Goal: Transaction & Acquisition: Purchase product/service

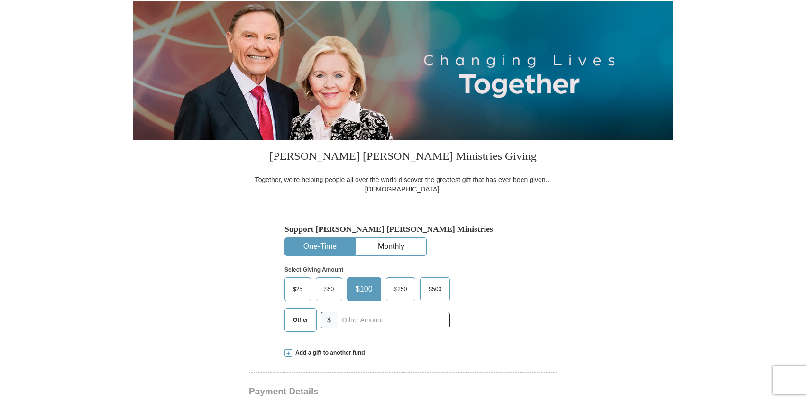
scroll to position [112, 0]
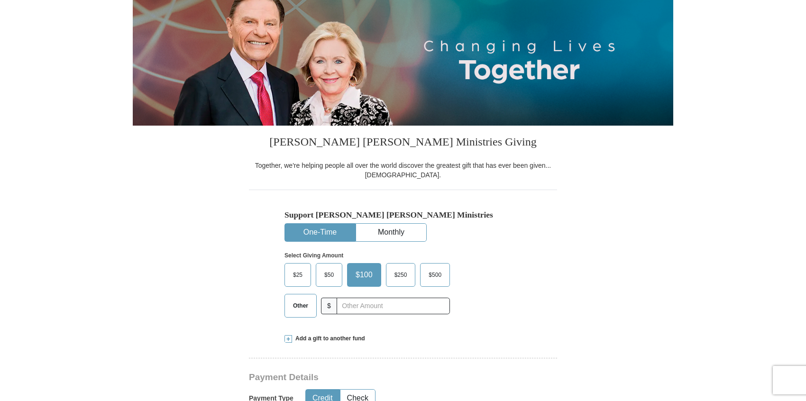
click at [327, 277] on span "$50" at bounding box center [329, 275] width 19 height 14
click at [0, 0] on input "$50" at bounding box center [0, 0] width 0 height 0
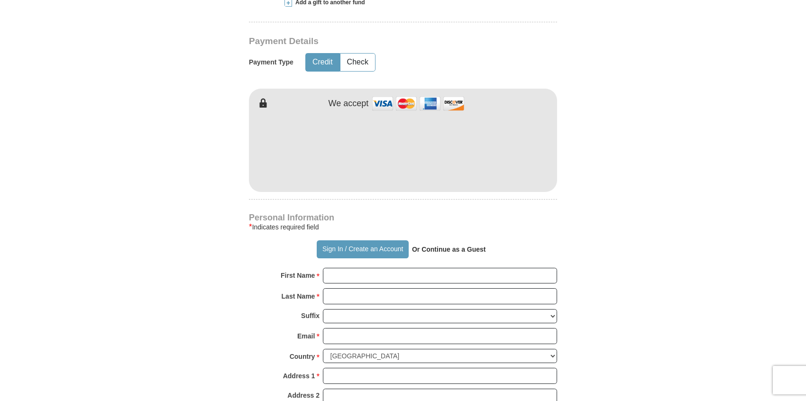
scroll to position [456, 0]
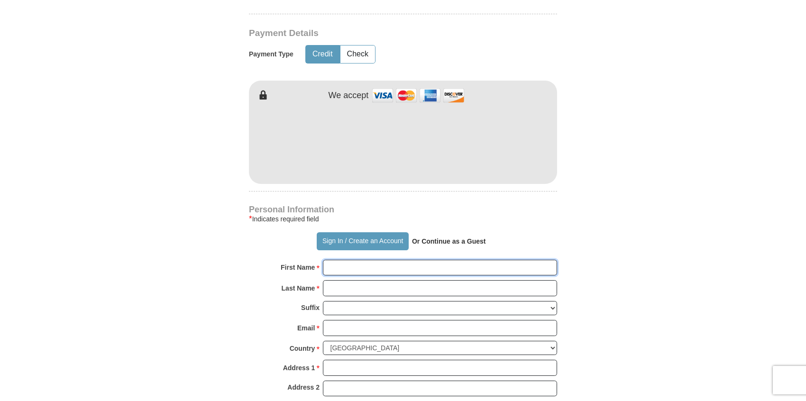
click at [364, 271] on input "First Name *" at bounding box center [440, 268] width 234 height 16
type input "[PERSON_NAME]"
click at [376, 288] on input "Last Name *" at bounding box center [440, 288] width 234 height 16
type input "[PERSON_NAME]"
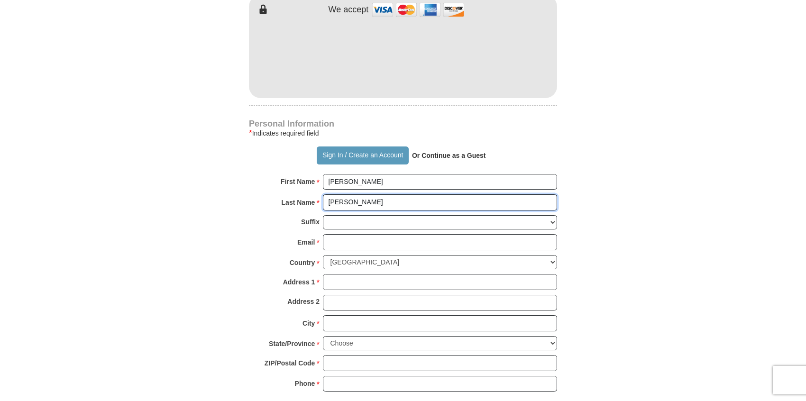
scroll to position [577, 0]
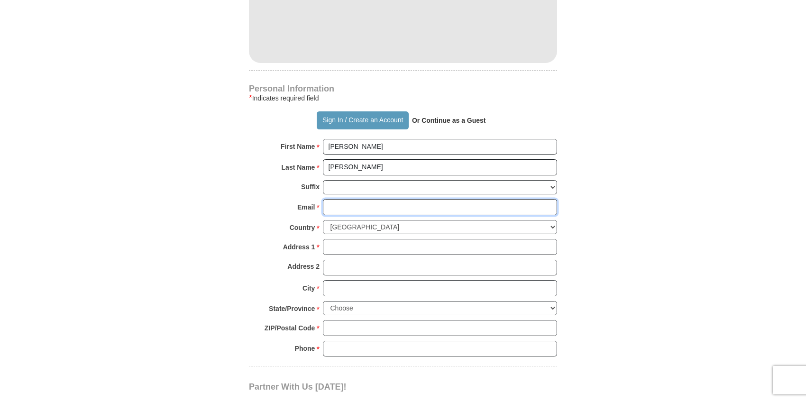
click at [360, 206] on input "Email *" at bounding box center [440, 207] width 234 height 16
type input "[EMAIL_ADDRESS][DOMAIN_NAME]"
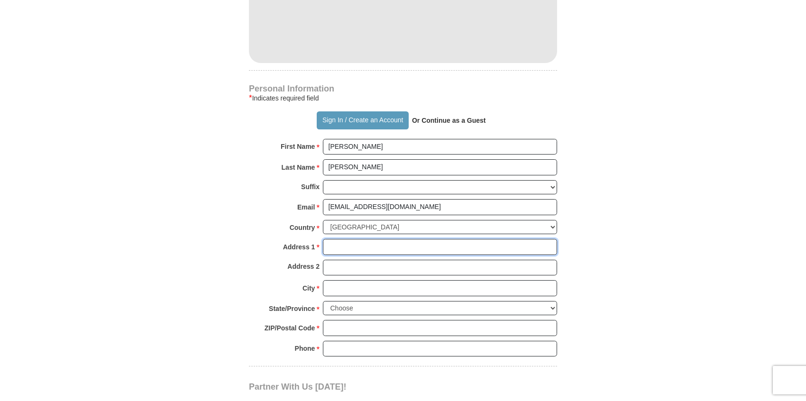
type input "[STREET_ADDRESS]"
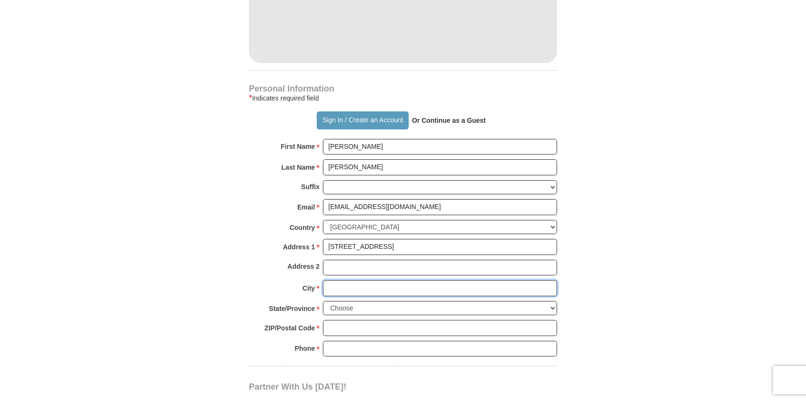
type input "Laurelton [GEOGRAPHIC_DATA]"
select select "NY"
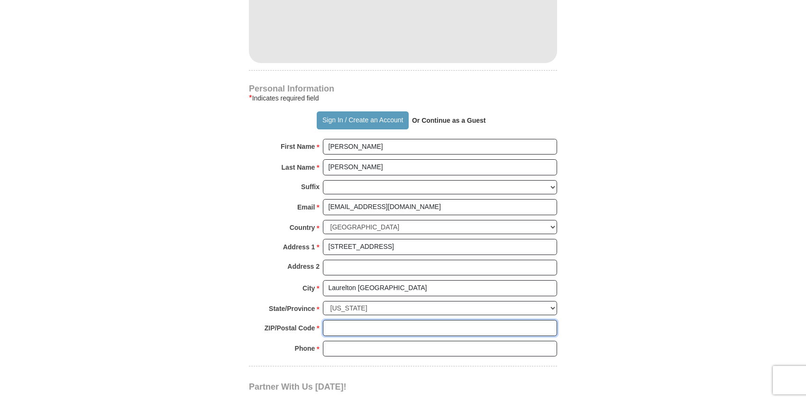
type input "11413"
type input "7185270219"
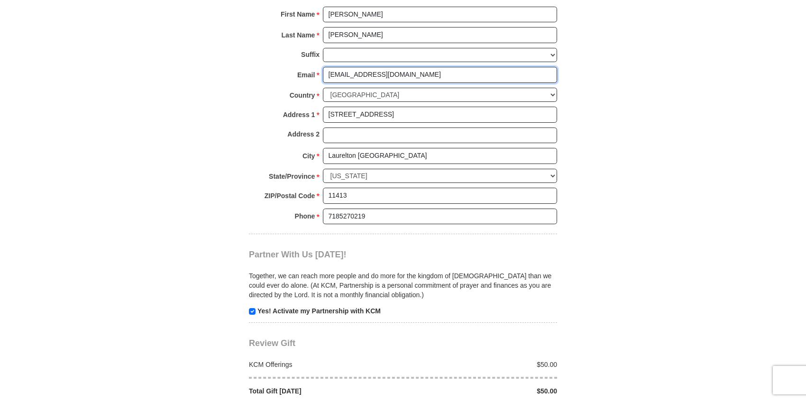
scroll to position [712, 0]
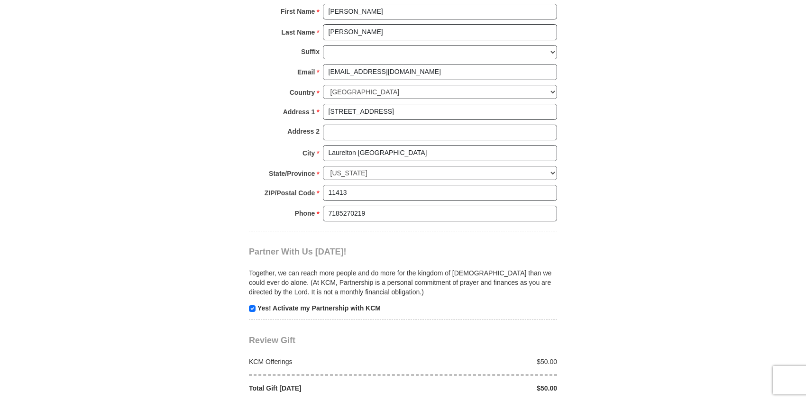
click at [256, 310] on p "Yes! Activate my Partnership with KCM" at bounding box center [403, 307] width 308 height 9
click at [250, 309] on input "checkbox" at bounding box center [252, 308] width 7 height 7
checkbox input "false"
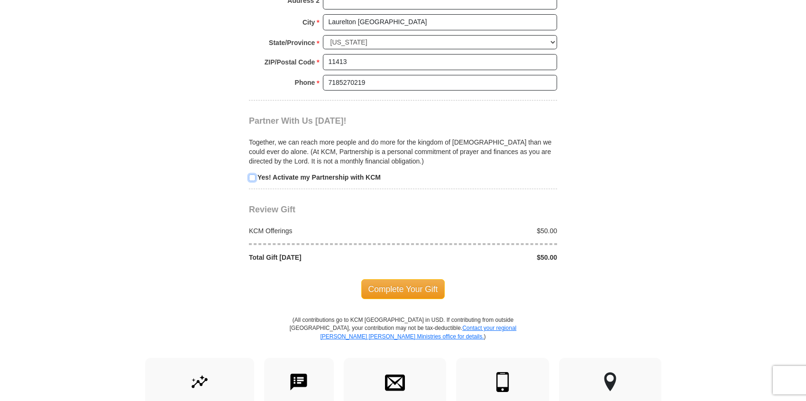
scroll to position [886, 0]
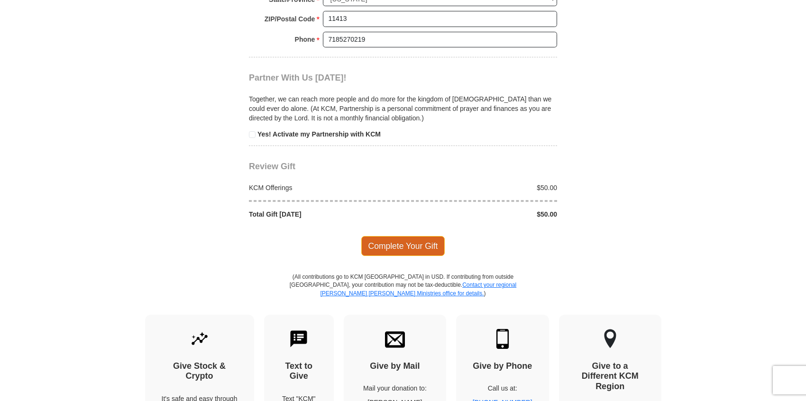
click at [419, 241] on span "Complete Your Gift" at bounding box center [403, 246] width 84 height 20
